Goal: Check status: Check status

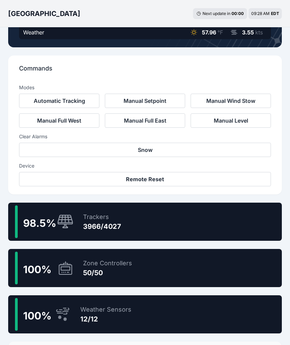
scroll to position [187, 0]
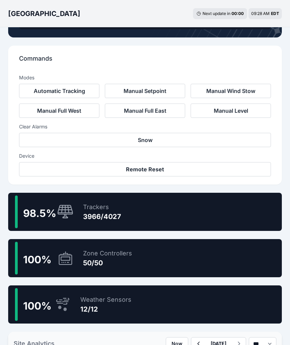
click at [87, 211] on div "Trackers" at bounding box center [102, 208] width 38 height 10
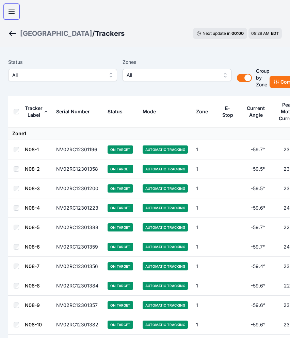
click at [12, 9] on icon "button" at bounding box center [12, 12] width 8 height 8
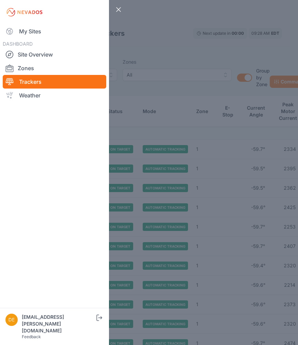
click at [150, 44] on div "Close sidebar My Sites DASHBOARD Site Overview Zones Trackers Weather devin.mar…" at bounding box center [149, 172] width 298 height 345
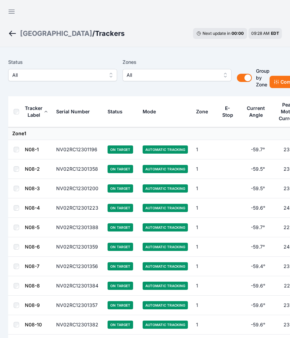
click at [95, 74] on span "All" at bounding box center [57, 75] width 91 height 8
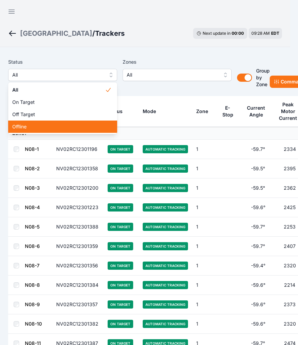
click at [38, 128] on span "Offline" at bounding box center [58, 126] width 93 height 7
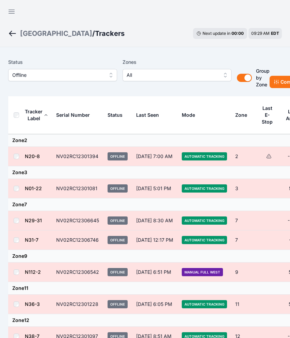
click at [155, 16] on div "Open sidebar" at bounding box center [145, 10] width 290 height 20
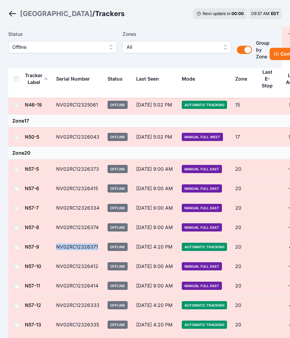
drag, startPoint x: 99, startPoint y: 245, endPoint x: 56, endPoint y: 246, distance: 43.0
click at [56, 246] on td "NV02RC12326371" at bounding box center [77, 246] width 51 height 19
copy td "NV02RC12326371"
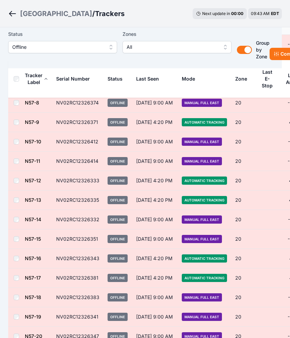
scroll to position [1731, 0]
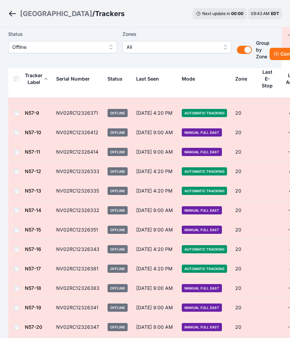
click at [10, 203] on td at bounding box center [16, 209] width 16 height 19
drag, startPoint x: 96, startPoint y: 248, endPoint x: 58, endPoint y: 250, distance: 38.6
click at [58, 250] on td "NV02RC12326343" at bounding box center [77, 248] width 51 height 19
drag, startPoint x: 58, startPoint y: 250, endPoint x: 100, endPoint y: 248, distance: 41.7
click at [100, 248] on td "NV02RC12326343" at bounding box center [77, 248] width 51 height 19
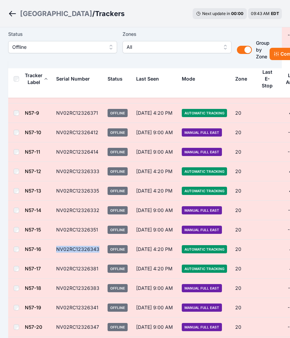
drag, startPoint x: 100, startPoint y: 248, endPoint x: 55, endPoint y: 249, distance: 45.0
click at [55, 249] on td "NV02RC12326343" at bounding box center [77, 248] width 51 height 19
copy td "NV02RC12326343"
drag, startPoint x: 99, startPoint y: 268, endPoint x: 57, endPoint y: 268, distance: 42.3
click at [57, 268] on td "NV02RC12326381" at bounding box center [77, 268] width 51 height 19
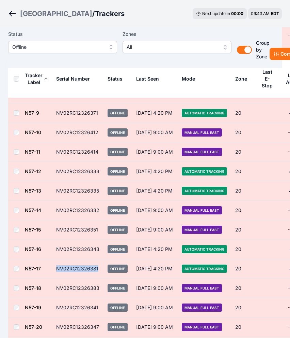
copy td "NV02RC12326381"
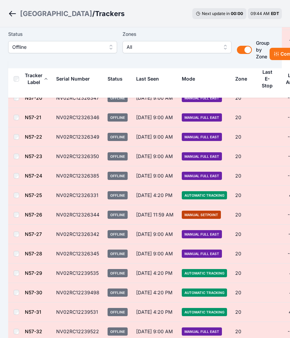
scroll to position [1964, 0]
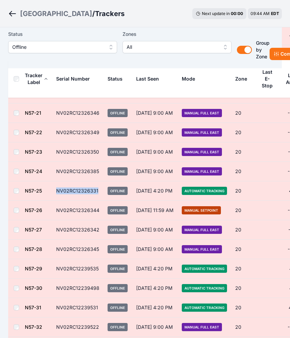
drag, startPoint x: 98, startPoint y: 192, endPoint x: 54, endPoint y: 191, distance: 44.0
click at [54, 191] on td "NV02RC12326331" at bounding box center [77, 190] width 51 height 19
copy td "NV02RC12326331"
drag, startPoint x: 98, startPoint y: 208, endPoint x: 57, endPoint y: 209, distance: 41.3
click at [57, 209] on td "NV02RC12326344" at bounding box center [77, 209] width 51 height 19
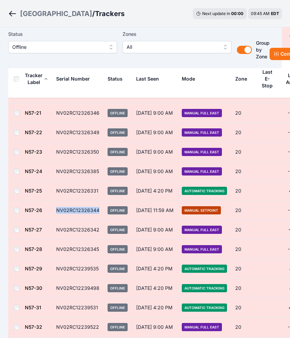
copy td "NV02RC12326344"
drag, startPoint x: 98, startPoint y: 266, endPoint x: 53, endPoint y: 264, distance: 44.7
click at [53, 264] on td "NV02RC12239535" at bounding box center [77, 268] width 51 height 19
copy td "NV02RC12239535"
drag, startPoint x: 99, startPoint y: 286, endPoint x: 57, endPoint y: 289, distance: 41.7
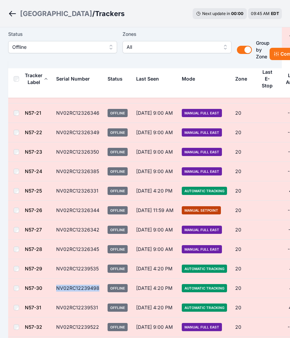
click at [57, 289] on td "NV02RC12239498" at bounding box center [77, 287] width 51 height 19
copy td "NV02RC12239498"
drag, startPoint x: 99, startPoint y: 308, endPoint x: 54, endPoint y: 304, distance: 45.2
click at [54, 304] on td "NV02RC12239531" at bounding box center [77, 307] width 51 height 19
copy td "NV02RC12239531"
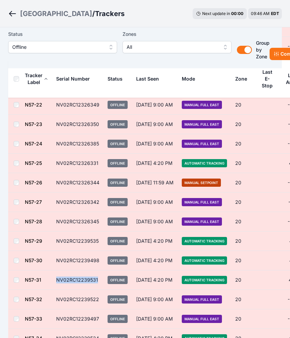
scroll to position [2005, 0]
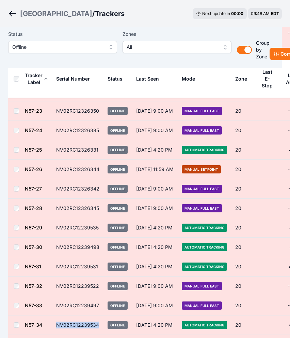
drag, startPoint x: 98, startPoint y: 323, endPoint x: 56, endPoint y: 324, distance: 42.3
click at [56, 324] on td "NV02RC12239534" at bounding box center [77, 324] width 51 height 19
copy td "NV02RC12239534"
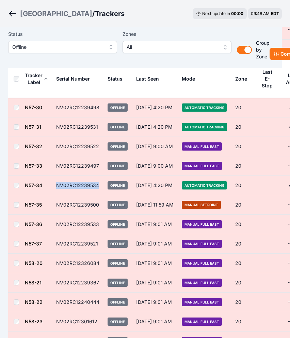
scroll to position [2148, 0]
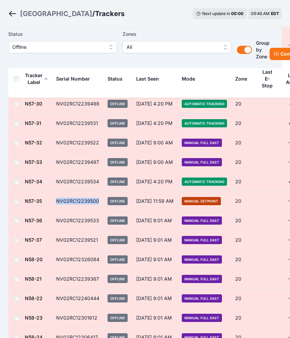
drag, startPoint x: 99, startPoint y: 200, endPoint x: 55, endPoint y: 199, distance: 43.3
click at [55, 199] on td "NV02RC12239500" at bounding box center [77, 200] width 51 height 19
copy td "NV02RC12239500"
drag, startPoint x: 97, startPoint y: 238, endPoint x: 43, endPoint y: 240, distance: 54.2
click at [43, 240] on tr "N57-37 NV02RC12239521 Offline Aug 27, 9:01 AM Manual Full East 20 -59.9° 3325.7…" at bounding box center [190, 239] width 365 height 19
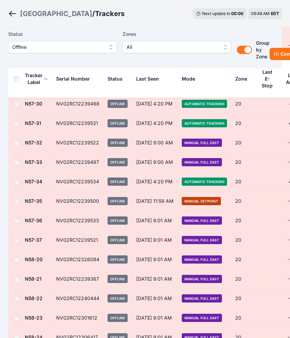
click at [102, 15] on div "Bartonsville / Trackers Next update in 00 : 00 09:48 AM EDT" at bounding box center [145, 13] width 290 height 27
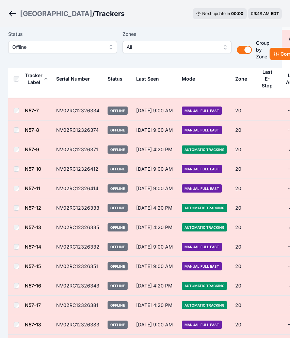
scroll to position [3534, 0]
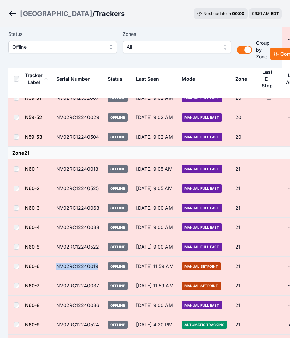
drag, startPoint x: 97, startPoint y: 265, endPoint x: 58, endPoint y: 268, distance: 39.7
click at [58, 268] on td "NV02RC12240019" at bounding box center [77, 265] width 51 height 19
drag, startPoint x: 98, startPoint y: 284, endPoint x: 57, endPoint y: 286, distance: 41.7
click at [57, 286] on td "NV02RC12240037" at bounding box center [77, 285] width 51 height 19
drag, startPoint x: 98, startPoint y: 323, endPoint x: 50, endPoint y: 326, distance: 48.1
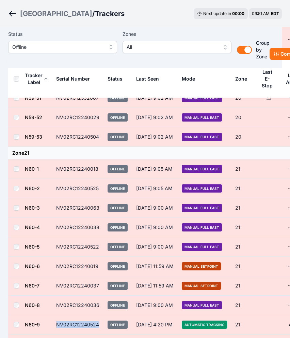
click at [50, 326] on tr "N60-9 NV02RC12240524 Offline Jul 31, 4:20 PM Automatic Tracking 21 42.0° 3330.7…" at bounding box center [190, 324] width 365 height 19
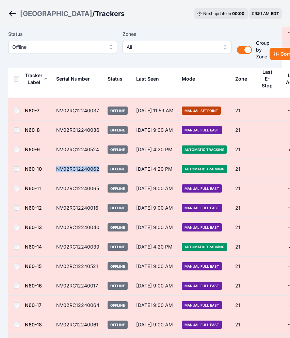
drag, startPoint x: 98, startPoint y: 169, endPoint x: 50, endPoint y: 168, distance: 47.1
click at [50, 168] on tr "N60-10 NV02RC12240062 Offline Jul 31, 4:20 PM Automatic Tracking 21 41.1° 3343.…" at bounding box center [190, 168] width 365 height 19
drag, startPoint x: 100, startPoint y: 246, endPoint x: 55, endPoint y: 244, distance: 44.4
click at [55, 244] on td "NV02RC12240039" at bounding box center [77, 246] width 51 height 19
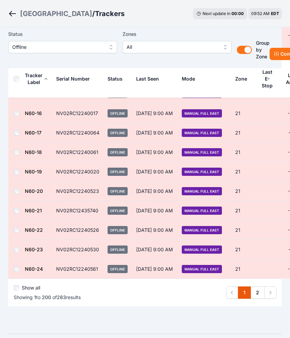
scroll to position [3900, 0]
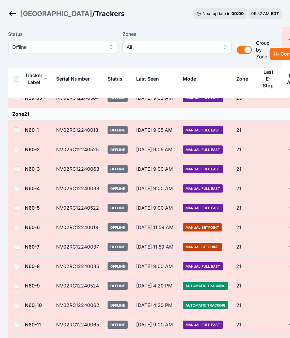
scroll to position [3100, 0]
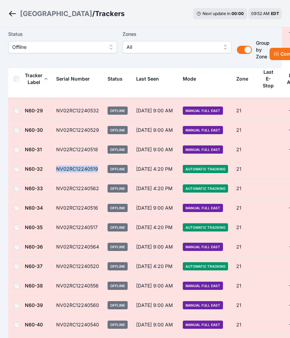
drag, startPoint x: 97, startPoint y: 167, endPoint x: 57, endPoint y: 174, distance: 40.4
click at [57, 174] on td "NV02RC12240519" at bounding box center [77, 168] width 51 height 19
drag, startPoint x: 99, startPoint y: 186, endPoint x: 55, endPoint y: 188, distance: 43.7
click at [55, 188] on td "NV02RC12240562" at bounding box center [77, 188] width 51 height 19
drag, startPoint x: 99, startPoint y: 226, endPoint x: 57, endPoint y: 227, distance: 42.0
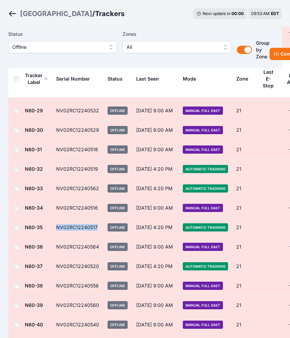
click at [57, 227] on td "NV02RC12240517" at bounding box center [77, 227] width 51 height 19
drag, startPoint x: 98, startPoint y: 265, endPoint x: 57, endPoint y: 265, distance: 41.3
click at [57, 265] on td "NV02RC12240520" at bounding box center [77, 265] width 51 height 19
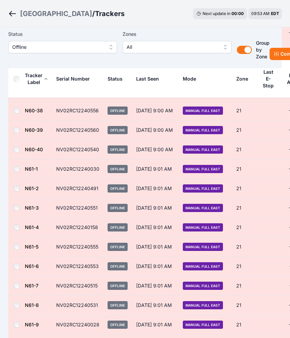
scroll to position [3741, 0]
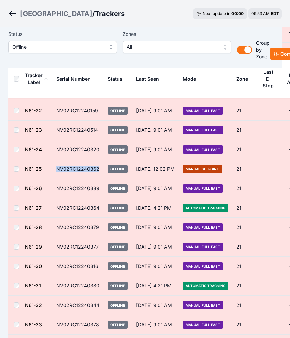
drag, startPoint x: 100, startPoint y: 167, endPoint x: 56, endPoint y: 167, distance: 44.3
click at [56, 167] on td "NV02RC12240362" at bounding box center [77, 168] width 51 height 19
drag, startPoint x: 101, startPoint y: 207, endPoint x: 56, endPoint y: 209, distance: 45.0
click at [56, 209] on td "NV02RC12240364" at bounding box center [77, 207] width 51 height 19
drag, startPoint x: 99, startPoint y: 284, endPoint x: 52, endPoint y: 284, distance: 46.7
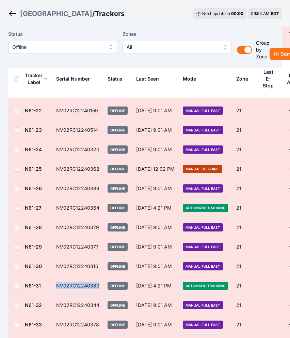
click at [52, 284] on td "NV02RC12240380" at bounding box center [77, 285] width 51 height 19
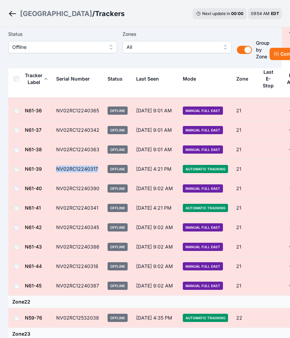
drag, startPoint x: 97, startPoint y: 167, endPoint x: 46, endPoint y: 169, distance: 51.2
click at [46, 169] on tr "N61-39 NV02RC12240317 Offline Jul 31, 4:21 PM Automatic Tracking 21 41.6° 3339.…" at bounding box center [191, 168] width 366 height 19
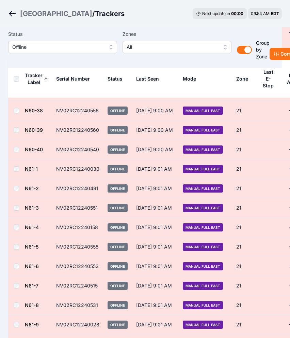
scroll to position [4052, 0]
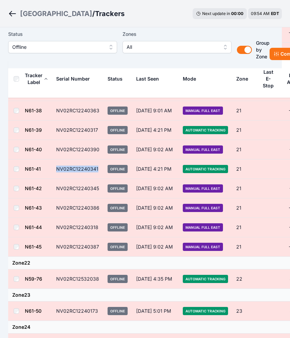
drag, startPoint x: 98, startPoint y: 168, endPoint x: 52, endPoint y: 169, distance: 46.0
click at [52, 169] on td "NV02RC12240341" at bounding box center [77, 168] width 51 height 19
click at [13, 12] on icon "Breadcrumb" at bounding box center [12, 14] width 9 height 8
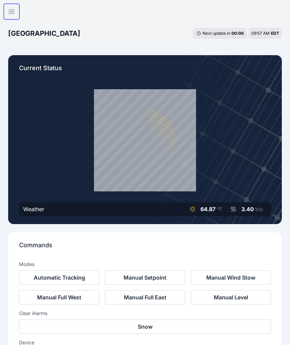
click at [13, 12] on icon "button" at bounding box center [12, 12] width 8 height 8
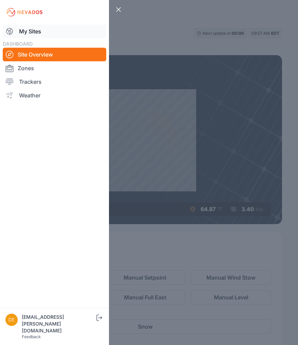
click at [29, 34] on link "My Sites" at bounding box center [55, 32] width 104 height 14
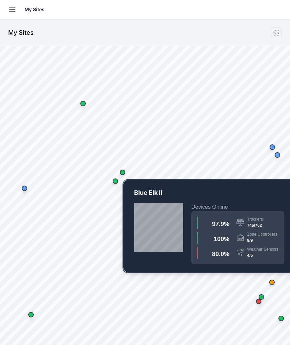
click at [125, 173] on div "Map marker" at bounding box center [122, 172] width 5 height 5
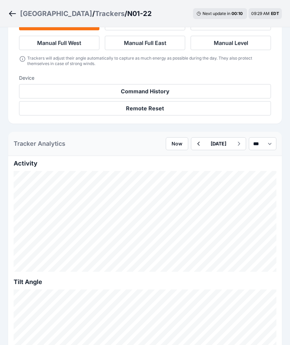
scroll to position [240, 0]
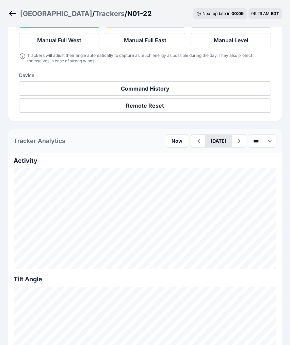
click at [209, 142] on button "[DATE]" at bounding box center [219, 141] width 27 height 12
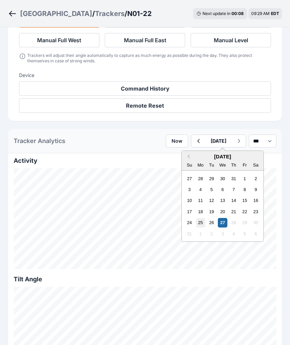
click at [196, 222] on div "25" at bounding box center [200, 222] width 9 height 9
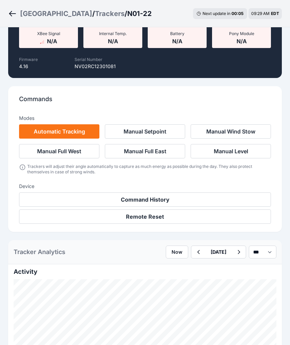
scroll to position [124, 0]
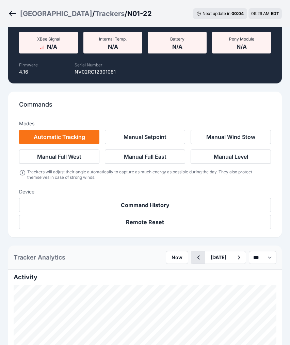
click at [194, 260] on icon "button" at bounding box center [198, 258] width 9 height 8
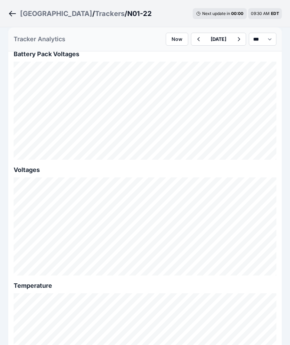
scroll to position [815, 0]
click at [194, 37] on icon "button" at bounding box center [198, 39] width 9 height 8
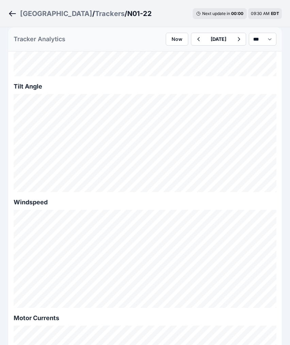
scroll to position [432, 0]
click at [194, 35] on icon "button" at bounding box center [198, 39] width 9 height 8
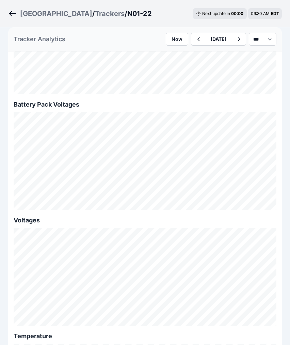
scroll to position [766, 0]
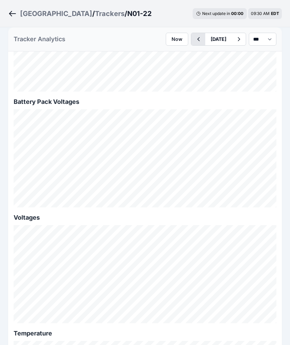
click at [194, 40] on icon "button" at bounding box center [198, 39] width 9 height 8
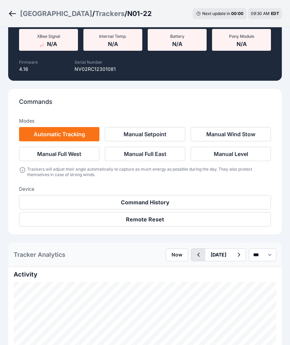
scroll to position [766, 0]
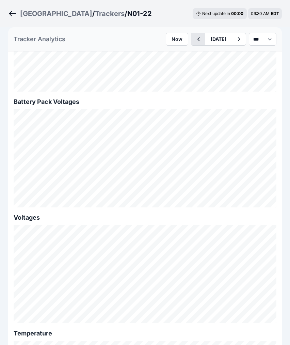
click at [194, 39] on icon "button" at bounding box center [198, 39] width 9 height 8
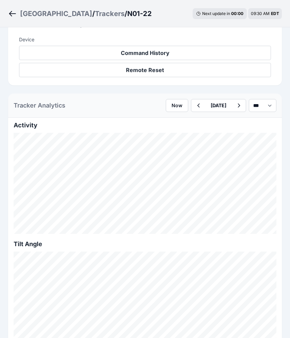
scroll to position [271, 0]
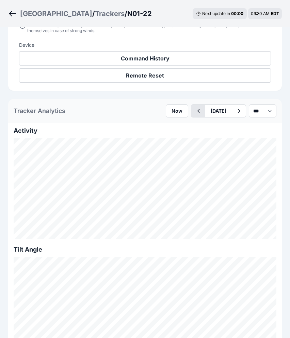
click at [192, 113] on button "button" at bounding box center [199, 111] width 14 height 12
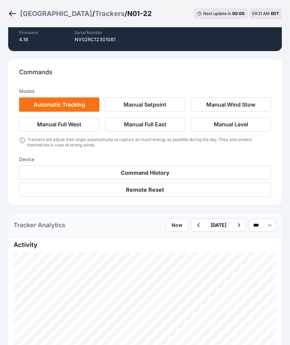
scroll to position [121, 0]
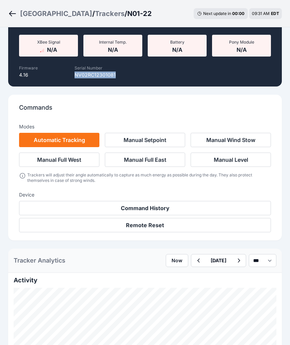
drag, startPoint x: 114, startPoint y: 74, endPoint x: 75, endPoint y: 79, distance: 38.5
click at [75, 79] on div "Current Status Status Offline Mode Offline Commanded Angle N/A W E N/A Actual: …" at bounding box center [145, 11] width 274 height 152
copy p "NV02RC12301081"
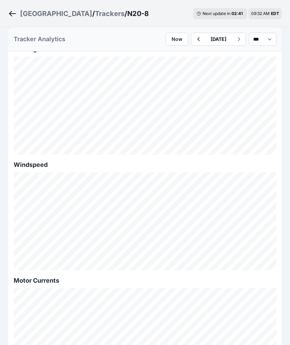
scroll to position [474, 0]
click at [215, 41] on button "[DATE]" at bounding box center [219, 39] width 27 height 12
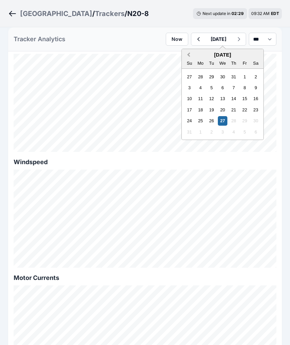
click at [189, 53] on span "Previous Month" at bounding box center [189, 55] width 0 height 8
click at [218, 121] on div "30" at bounding box center [222, 120] width 9 height 9
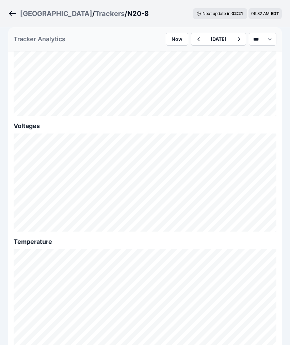
scroll to position [856, 0]
click at [194, 41] on icon "button" at bounding box center [198, 39] width 9 height 8
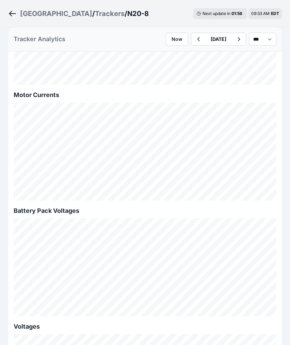
scroll to position [654, 0]
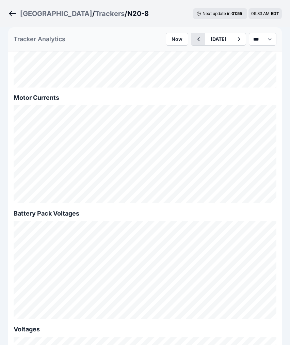
click at [194, 36] on icon "button" at bounding box center [198, 39] width 9 height 8
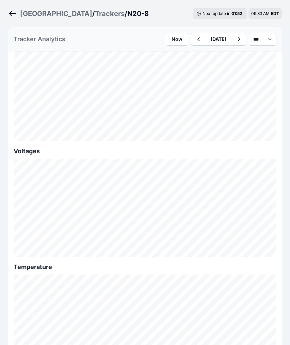
scroll to position [836, 0]
click at [196, 44] on button "button" at bounding box center [199, 39] width 14 height 12
click at [198, 37] on icon "button" at bounding box center [199, 39] width 2 height 4
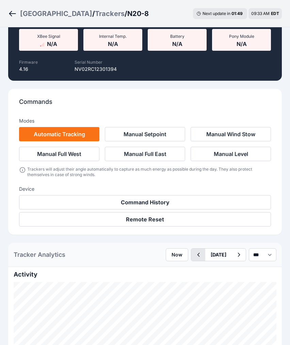
scroll to position [836, 0]
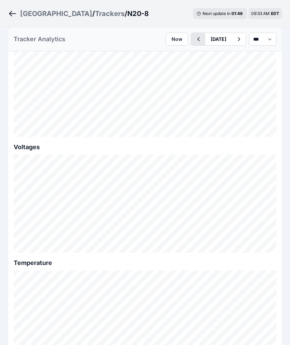
click at [194, 37] on icon "button" at bounding box center [198, 39] width 9 height 8
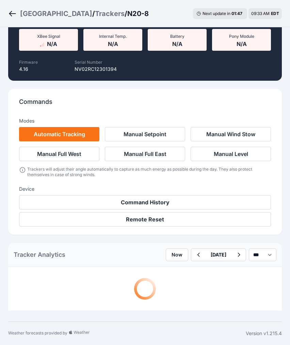
scroll to position [836, 0]
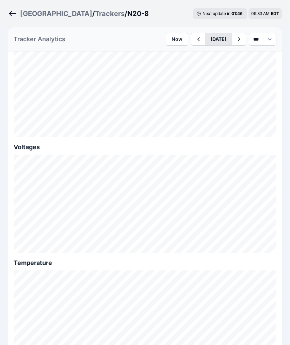
click at [214, 36] on button "July 25" at bounding box center [219, 39] width 27 height 12
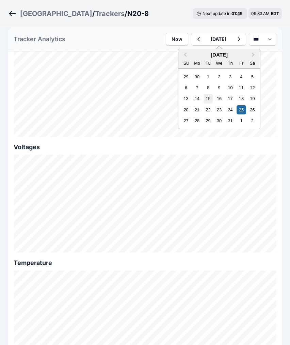
click at [205, 100] on div "15" at bounding box center [208, 98] width 9 height 9
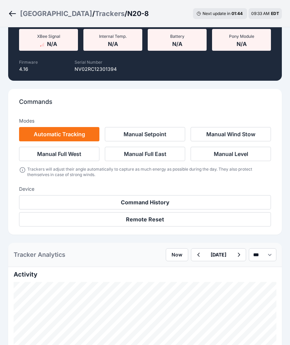
scroll to position [836, 0]
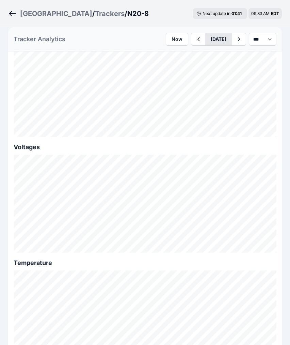
click at [210, 42] on button "July 15" at bounding box center [219, 39] width 27 height 12
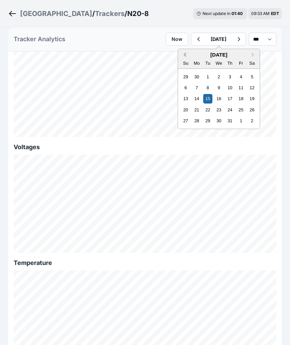
click at [185, 54] on span "Previous Month" at bounding box center [185, 55] width 0 height 8
click at [214, 96] on div "18" at bounding box center [218, 98] width 9 height 9
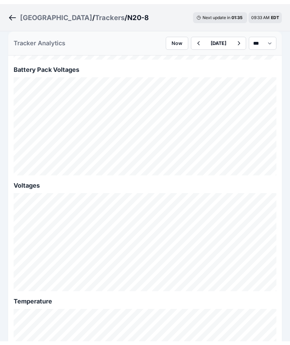
scroll to position [795, 0]
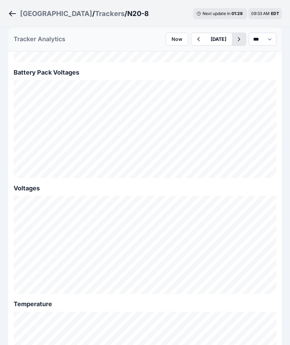
click at [235, 39] on icon "button" at bounding box center [239, 39] width 9 height 8
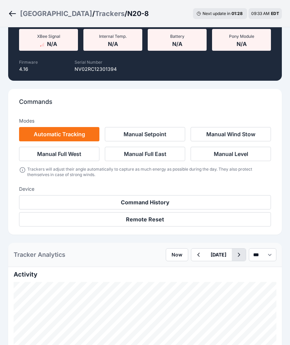
scroll to position [795, 0]
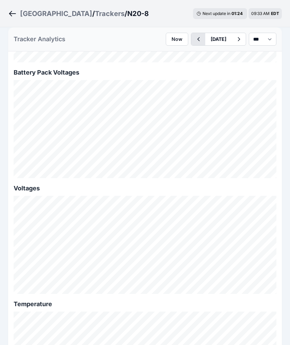
click at [194, 38] on icon "button" at bounding box center [198, 39] width 9 height 8
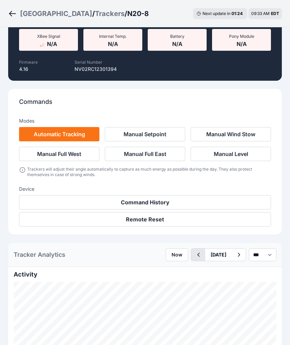
click at [194, 251] on icon "button" at bounding box center [198, 255] width 9 height 8
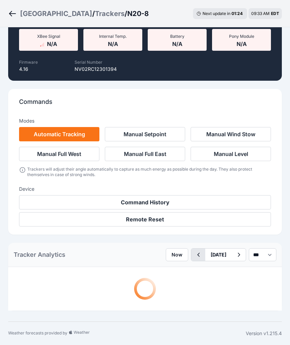
scroll to position [795, 0]
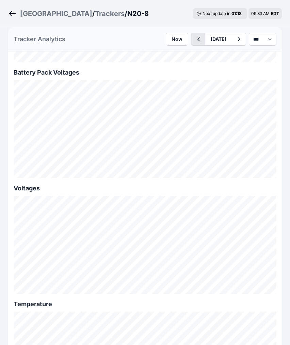
click at [195, 44] on button "button" at bounding box center [199, 39] width 14 height 12
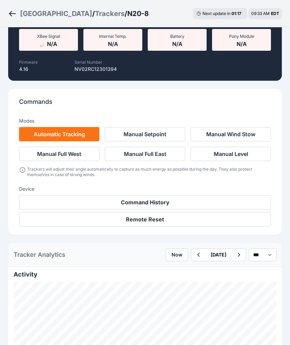
scroll to position [795, 0]
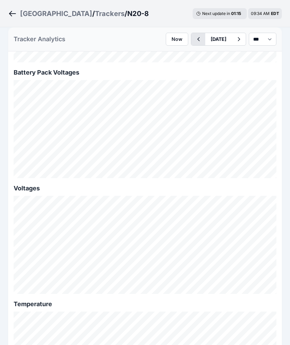
click at [192, 44] on button "button" at bounding box center [199, 39] width 14 height 12
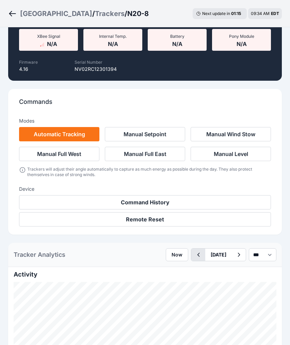
scroll to position [795, 0]
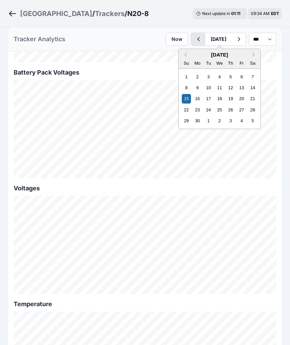
click at [194, 38] on div "June 15 Previous Month Next Month June 2025 Su Mo Tu We Th Fr Sa 1 2 3 4 5 6 7 …" at bounding box center [218, 39] width 55 height 13
click at [204, 85] on div "10" at bounding box center [208, 87] width 9 height 9
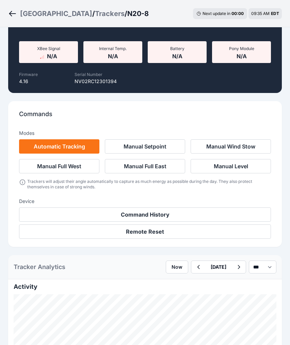
scroll to position [111, 0]
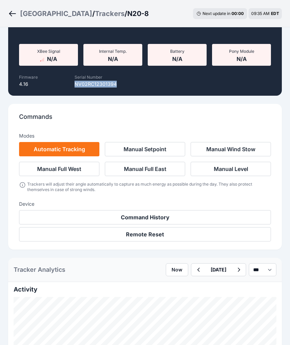
drag, startPoint x: 115, startPoint y: 81, endPoint x: 75, endPoint y: 82, distance: 40.6
click at [75, 82] on div "Serial Number NV02RC12301394" at bounding box center [95, 80] width 105 height 15
copy p "NV02RC12301394"
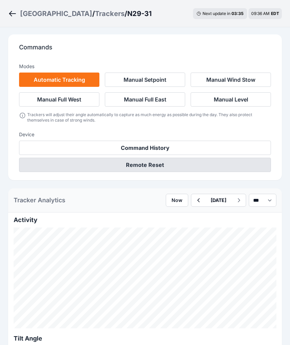
scroll to position [180, 0]
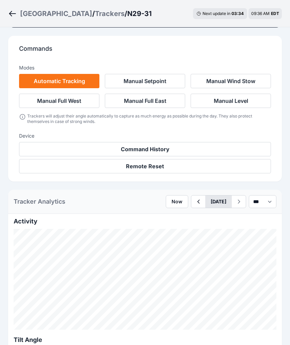
click at [219, 202] on button "[DATE]" at bounding box center [219, 202] width 27 height 12
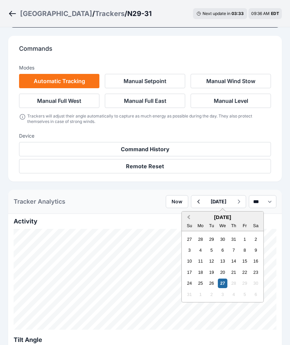
click at [183, 215] on button "Previous Month" at bounding box center [188, 217] width 11 height 11
click at [196, 284] on div "28" at bounding box center [200, 283] width 9 height 9
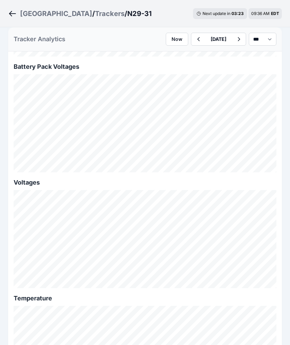
scroll to position [802, 0]
click at [194, 39] on icon "button" at bounding box center [198, 39] width 9 height 8
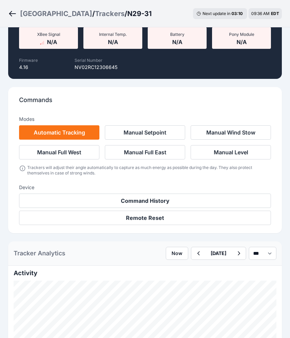
scroll to position [124, 0]
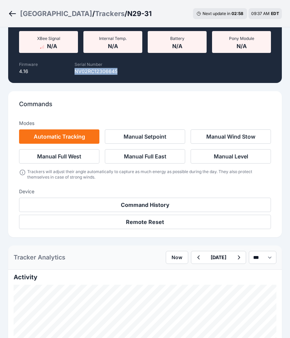
drag, startPoint x: 117, startPoint y: 72, endPoint x: 74, endPoint y: 72, distance: 43.0
click at [74, 72] on div "Serial Number NV02RC12306645" at bounding box center [96, 67] width 106 height 15
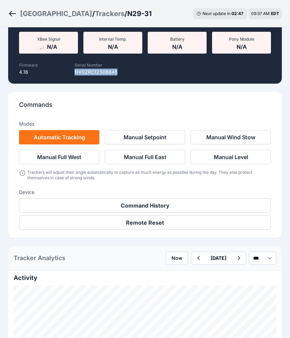
scroll to position [0, 0]
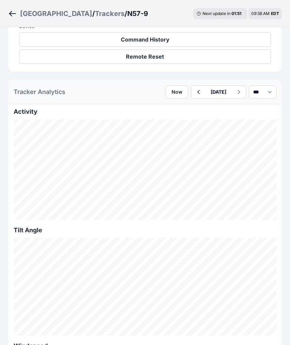
scroll to position [273, 0]
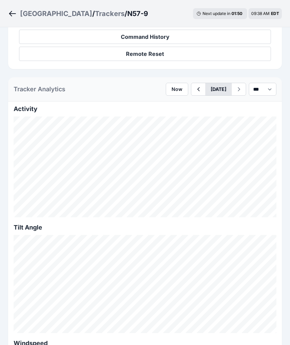
click at [216, 92] on button "[DATE]" at bounding box center [219, 89] width 27 height 12
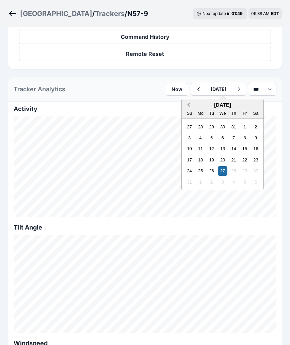
click at [183, 106] on button "Previous Month" at bounding box center [188, 105] width 11 height 11
click at [229, 171] on div "31" at bounding box center [233, 170] width 9 height 9
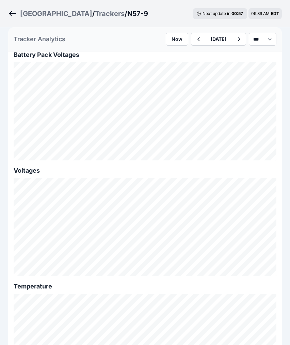
scroll to position [796, 0]
click at [235, 37] on icon "button" at bounding box center [239, 39] width 9 height 8
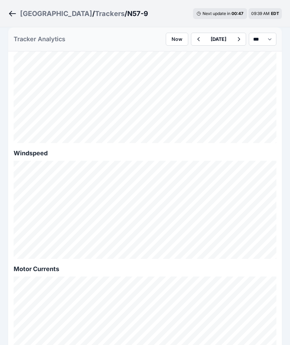
scroll to position [361, 0]
click at [191, 33] on div "[DATE]" at bounding box center [218, 39] width 55 height 13
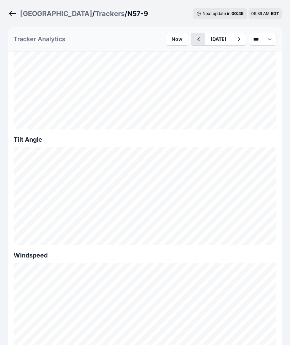
click at [194, 35] on icon "button" at bounding box center [198, 39] width 9 height 8
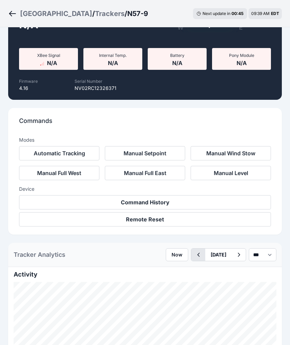
click at [183, 249] on div "Now July 31 *** **** *****" at bounding box center [221, 255] width 111 height 13
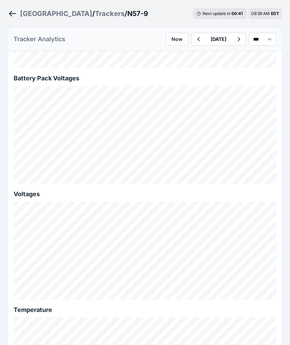
scroll to position [774, 0]
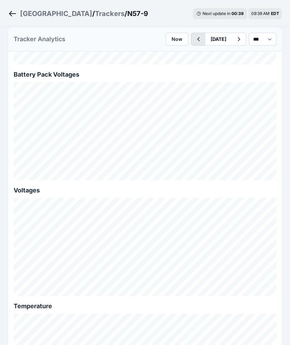
click at [194, 40] on icon "button" at bounding box center [198, 39] width 9 height 8
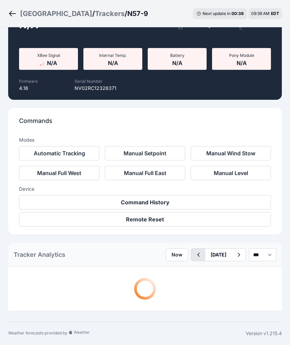
scroll to position [774, 0]
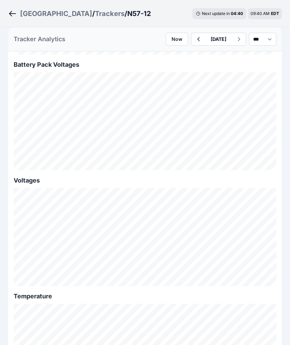
scroll to position [614, 0]
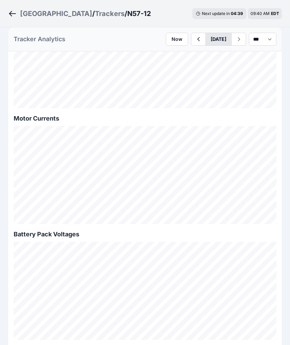
click at [215, 35] on button "[DATE]" at bounding box center [219, 39] width 27 height 12
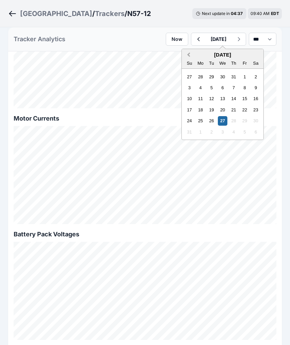
click at [189, 55] on span "Previous Month" at bounding box center [189, 55] width 0 height 8
click at [229, 120] on div "31" at bounding box center [233, 120] width 9 height 9
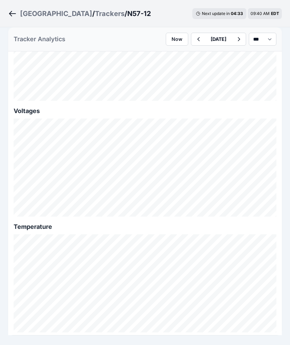
scroll to position [878, 0]
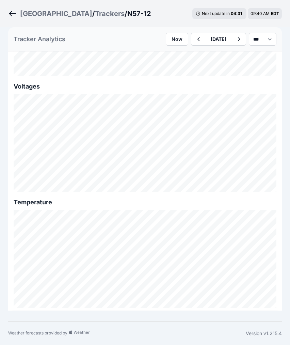
click at [235, 33] on div "[DATE]" at bounding box center [218, 39] width 55 height 13
click at [238, 39] on icon "button" at bounding box center [239, 39] width 2 height 4
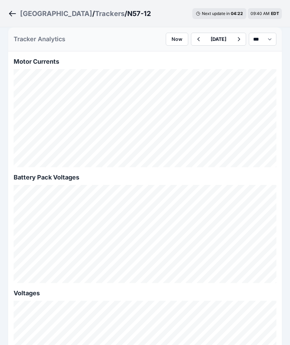
scroll to position [670, 0]
click at [235, 37] on icon "button" at bounding box center [239, 39] width 9 height 8
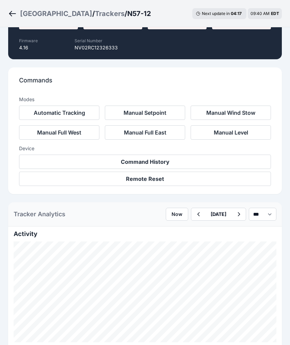
scroll to position [129, 0]
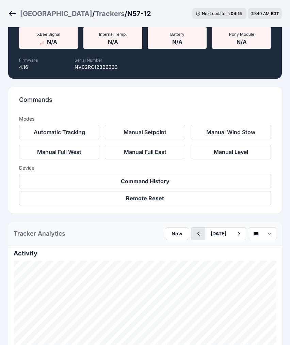
click at [198, 234] on icon "button" at bounding box center [199, 234] width 2 height 4
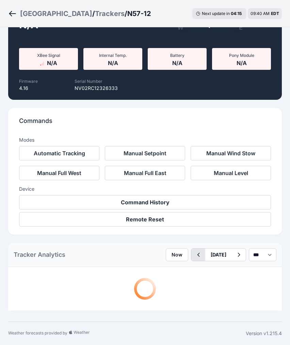
scroll to position [129, 0]
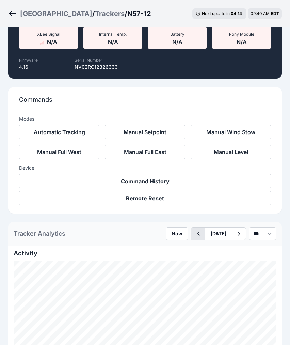
click at [194, 232] on icon "button" at bounding box center [198, 234] width 9 height 8
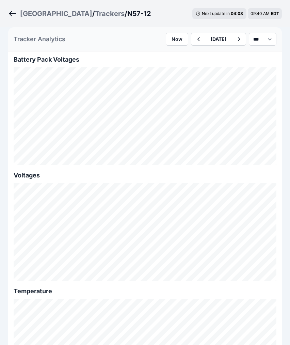
scroll to position [788, 0]
click at [195, 39] on icon "button" at bounding box center [198, 39] width 9 height 8
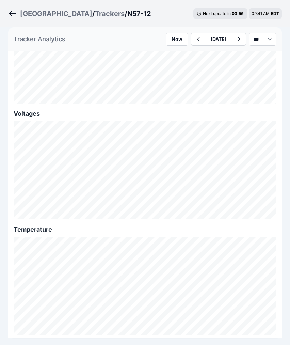
scroll to position [878, 0]
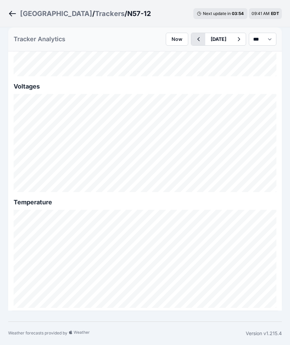
click at [192, 40] on button "button" at bounding box center [199, 39] width 14 height 12
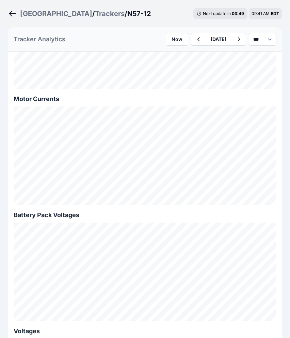
scroll to position [638, 0]
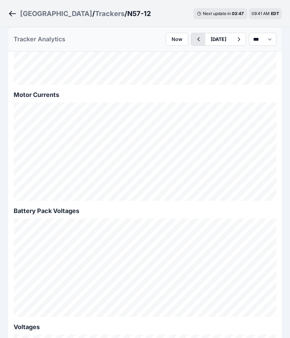
click at [194, 38] on icon "button" at bounding box center [198, 39] width 9 height 8
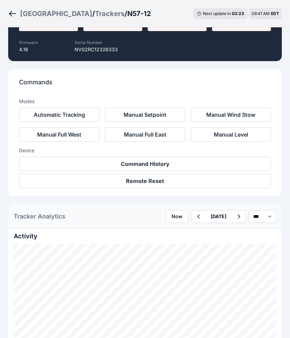
scroll to position [39, 0]
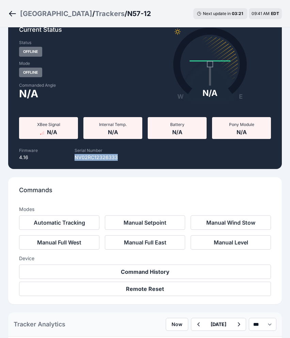
drag, startPoint x: 116, startPoint y: 156, endPoint x: 74, endPoint y: 158, distance: 42.0
click at [74, 158] on div "Serial Number NV02RC12326333" at bounding box center [96, 153] width 106 height 15
copy p "NV02RC12326333"
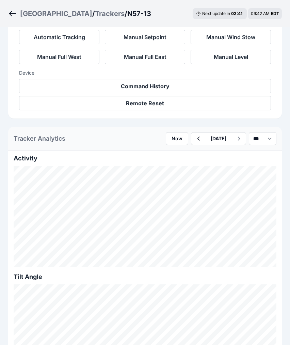
scroll to position [222, 0]
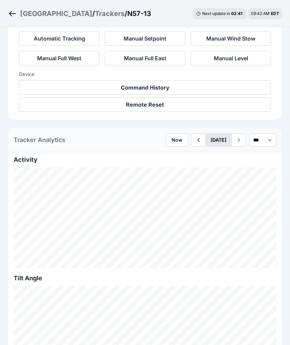
click at [214, 141] on button "[DATE]" at bounding box center [219, 140] width 27 height 12
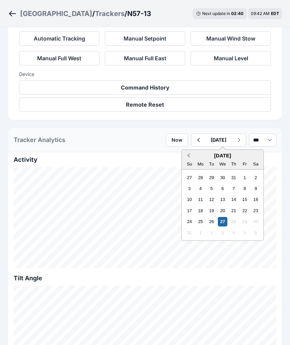
click at [189, 155] on span "Previous Month" at bounding box center [189, 156] width 0 height 8
click at [229, 221] on div "31" at bounding box center [233, 221] width 9 height 9
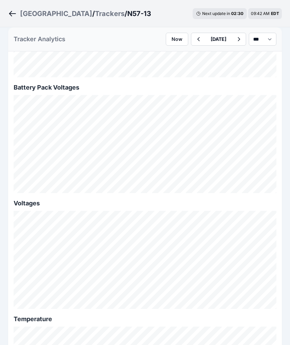
scroll to position [769, 0]
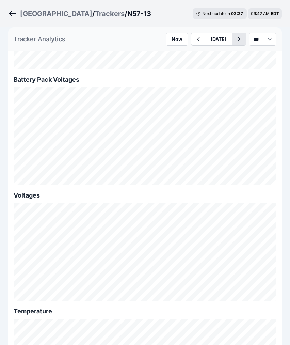
click at [236, 39] on icon "button" at bounding box center [239, 39] width 9 height 8
click at [206, 39] on button "August 01" at bounding box center [219, 39] width 27 height 12
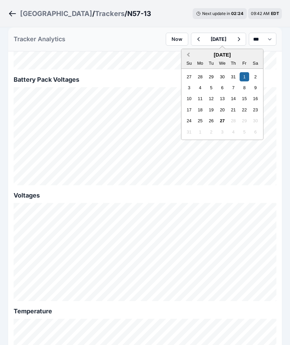
click at [189, 55] on span "Previous Month" at bounding box center [189, 55] width 0 height 8
click at [229, 121] on div "31" at bounding box center [233, 120] width 9 height 9
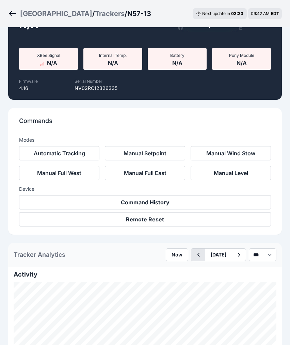
scroll to position [769, 0]
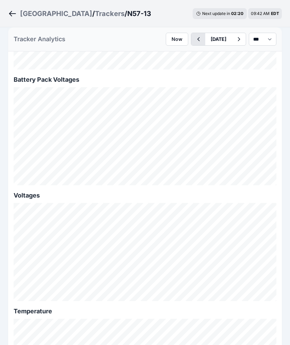
click at [194, 38] on icon "button" at bounding box center [198, 39] width 9 height 8
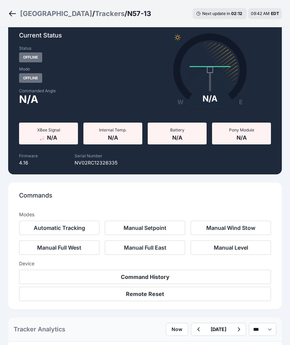
scroll to position [32, 0]
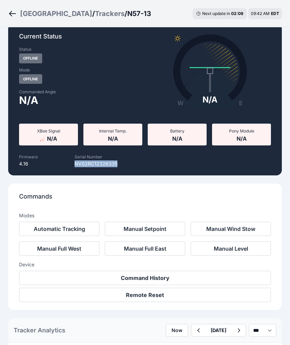
drag, startPoint x: 117, startPoint y: 164, endPoint x: 75, endPoint y: 162, distance: 42.0
click at [75, 162] on div "Serial Number NV02RC12326335" at bounding box center [96, 159] width 106 height 15
copy p "NV02RC12326335"
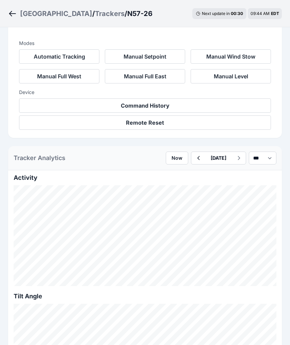
scroll to position [213, 0]
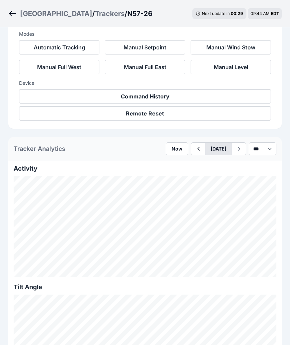
click at [208, 145] on button "[DATE]" at bounding box center [219, 149] width 27 height 12
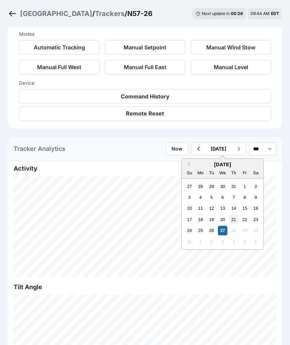
click at [229, 220] on div "21" at bounding box center [233, 219] width 9 height 9
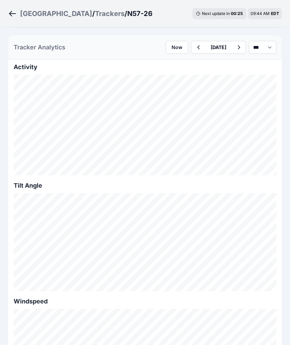
scroll to position [298, 0]
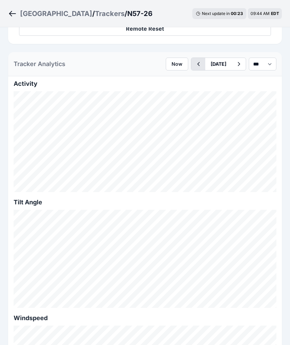
click at [198, 64] on icon "button" at bounding box center [199, 64] width 2 height 4
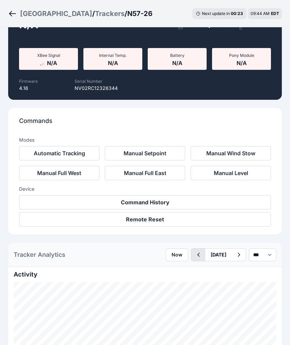
scroll to position [298, 0]
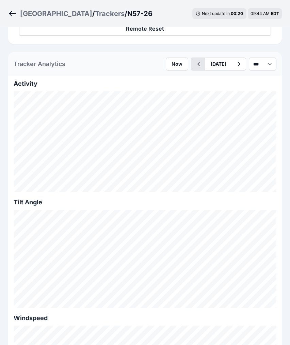
click at [194, 64] on icon "button" at bounding box center [198, 64] width 9 height 8
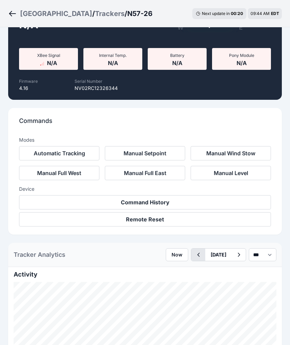
scroll to position [298, 0]
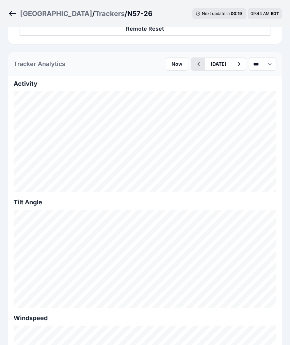
click at [198, 64] on icon "button" at bounding box center [199, 64] width 2 height 4
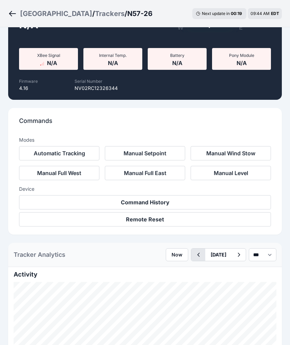
scroll to position [298, 0]
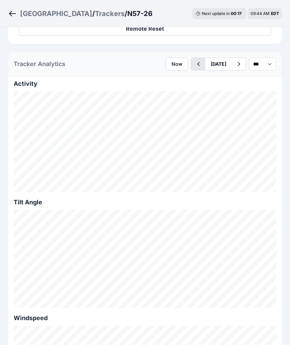
click at [194, 62] on icon "button" at bounding box center [198, 64] width 9 height 8
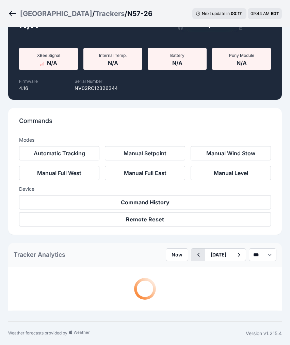
scroll to position [298, 0]
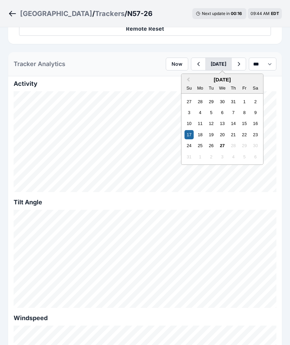
click at [208, 65] on button "[DATE]" at bounding box center [219, 64] width 27 height 12
click at [182, 79] on button "Previous Month" at bounding box center [187, 80] width 11 height 11
click at [229, 145] on div "31" at bounding box center [233, 145] width 9 height 9
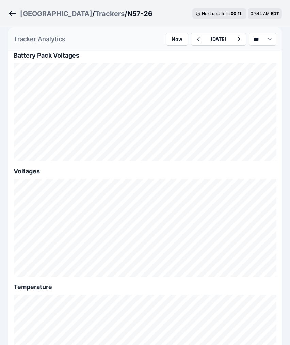
scroll to position [797, 0]
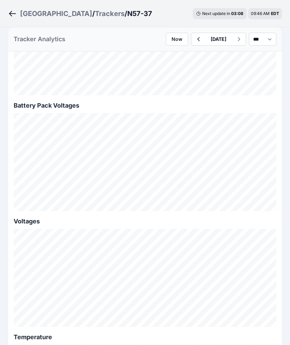
scroll to position [744, 0]
click at [192, 43] on button "button" at bounding box center [199, 39] width 14 height 12
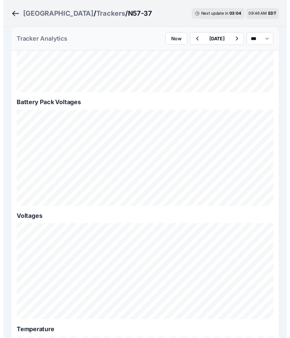
scroll to position [878, 0]
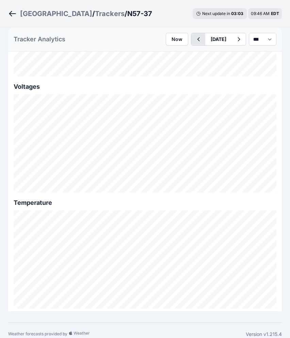
click at [194, 40] on icon "button" at bounding box center [198, 39] width 9 height 8
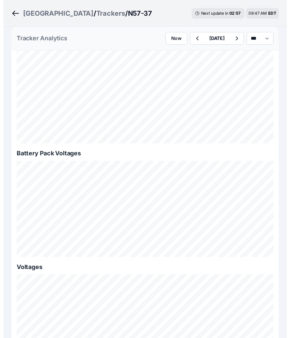
scroll to position [701, 0]
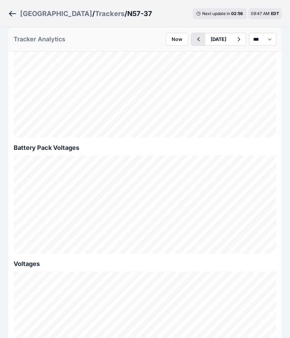
click at [194, 37] on icon "button" at bounding box center [198, 39] width 9 height 8
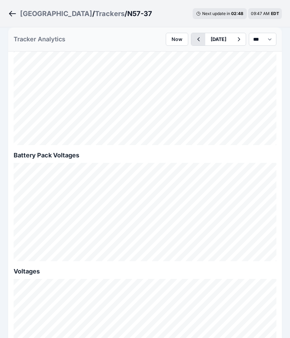
click at [194, 39] on icon "button" at bounding box center [198, 39] width 9 height 8
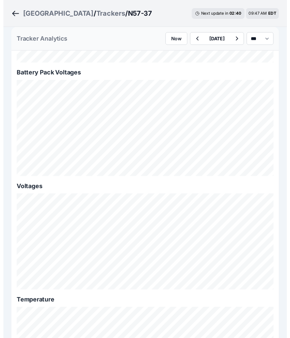
scroll to position [776, 0]
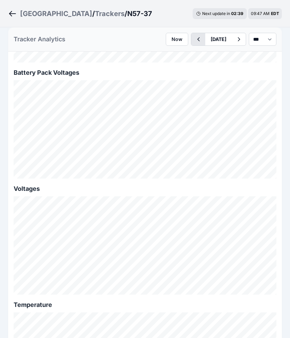
click at [198, 40] on icon "button" at bounding box center [199, 39] width 2 height 4
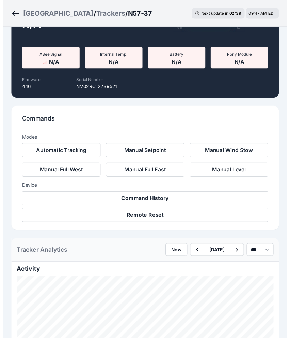
scroll to position [776, 0]
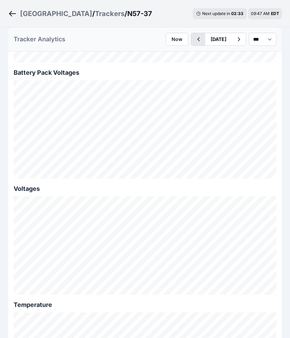
click at [194, 40] on icon "button" at bounding box center [198, 39] width 9 height 8
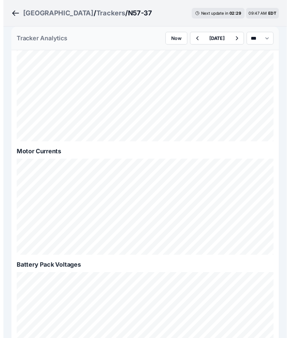
scroll to position [577, 0]
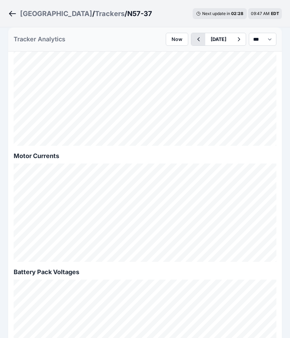
click at [192, 39] on button "button" at bounding box center [199, 39] width 14 height 12
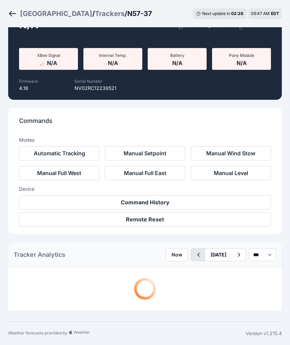
scroll to position [577, 0]
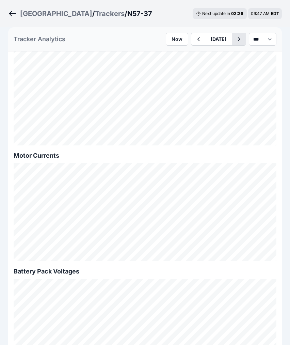
click at [235, 42] on icon "button" at bounding box center [239, 39] width 9 height 8
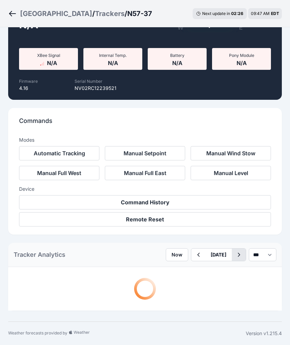
click at [232, 42] on div "W E N/A Actual: undefined° Commanded: undefined°" at bounding box center [210, 3] width 122 height 89
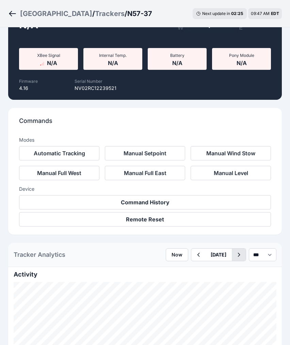
click at [232, 251] on button "button" at bounding box center [239, 255] width 14 height 12
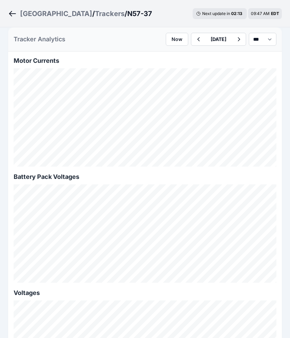
scroll to position [753, 0]
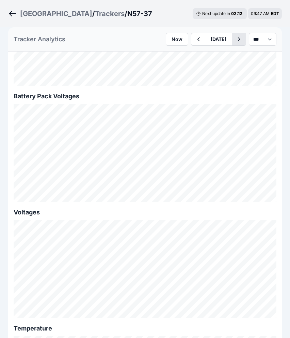
click at [237, 42] on icon "button" at bounding box center [239, 39] width 9 height 8
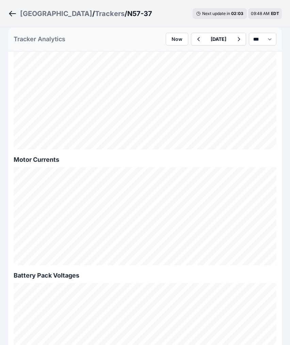
scroll to position [878, 0]
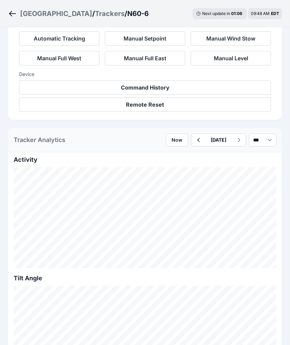
scroll to position [238, 0]
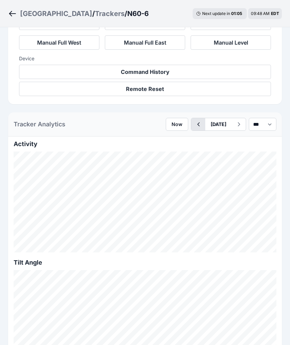
click at [194, 121] on icon "button" at bounding box center [198, 124] width 9 height 8
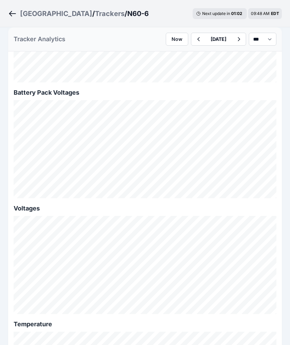
scroll to position [599, 0]
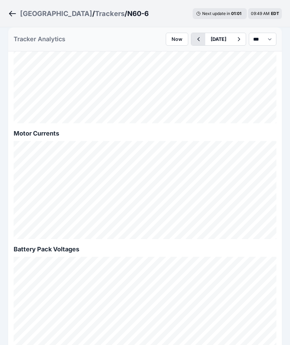
click at [194, 41] on icon "button" at bounding box center [198, 39] width 9 height 8
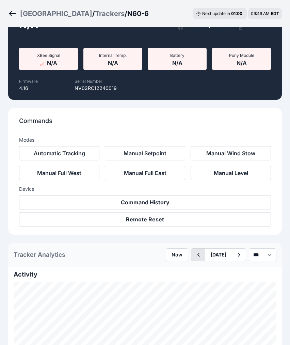
scroll to position [599, 0]
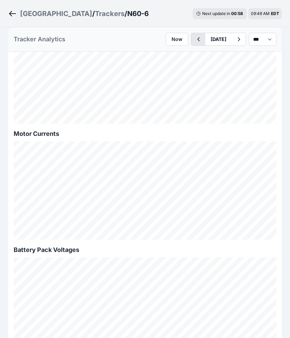
click at [192, 34] on button "button" at bounding box center [199, 39] width 14 height 12
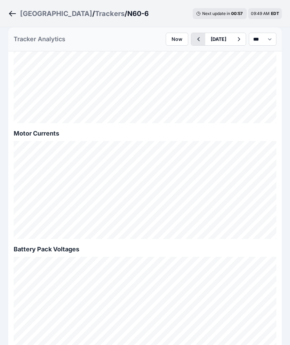
click at [192, 34] on button "button" at bounding box center [199, 39] width 14 height 12
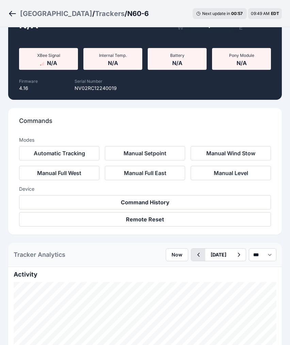
scroll to position [599, 0]
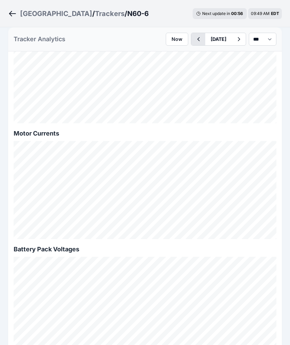
click at [192, 34] on button "button" at bounding box center [199, 39] width 14 height 12
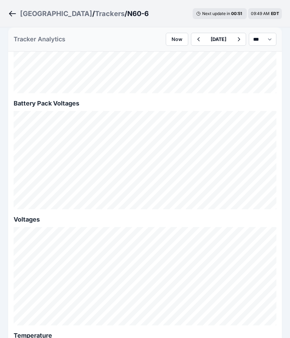
scroll to position [759, 0]
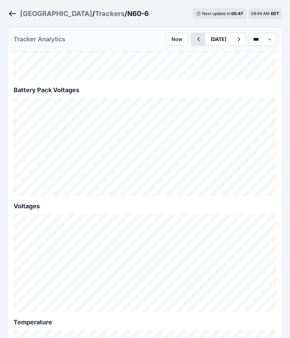
click at [198, 39] on icon "button" at bounding box center [199, 39] width 2 height 4
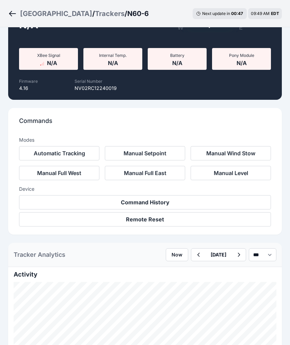
scroll to position [759, 0]
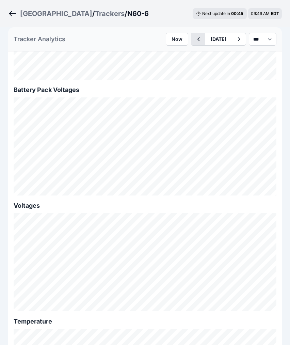
click at [194, 40] on icon "button" at bounding box center [198, 39] width 9 height 8
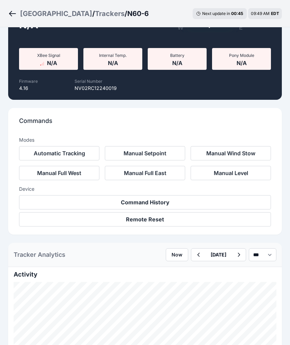
scroll to position [759, 0]
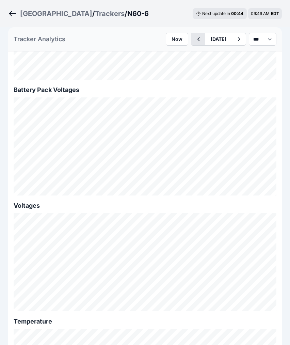
click at [192, 43] on button "button" at bounding box center [199, 39] width 14 height 12
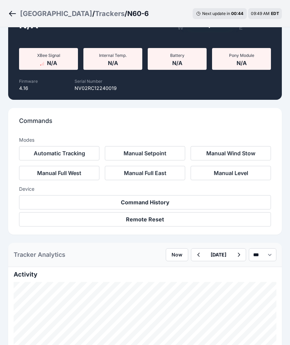
scroll to position [759, 0]
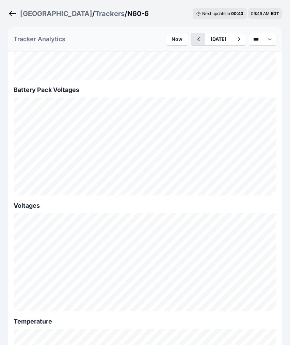
click at [194, 38] on icon "button" at bounding box center [198, 39] width 9 height 8
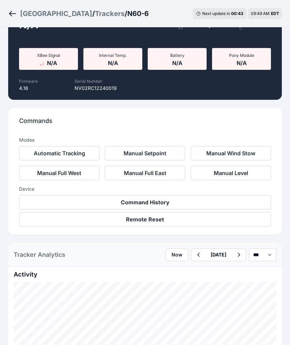
scroll to position [759, 0]
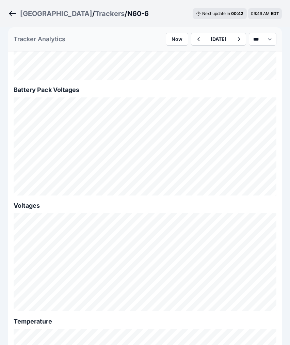
click at [204, 32] on div "Tracker Analytics Now [DATE] *** **** *****" at bounding box center [145, 39] width 274 height 24
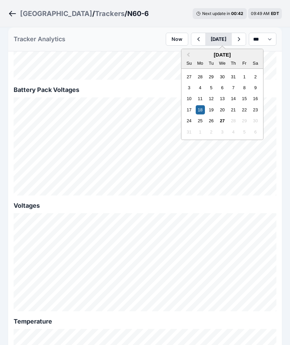
click at [206, 34] on button "[DATE]" at bounding box center [219, 39] width 27 height 12
click at [182, 56] on button "Previous Month" at bounding box center [187, 55] width 11 height 11
click at [218, 120] on div "30" at bounding box center [222, 120] width 9 height 9
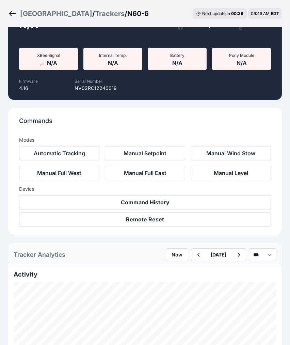
scroll to position [759, 0]
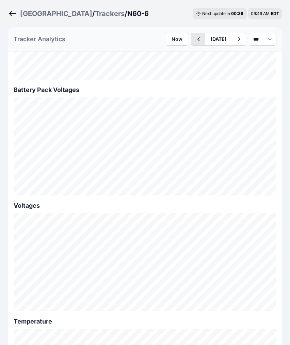
click at [195, 39] on button "button" at bounding box center [199, 39] width 14 height 12
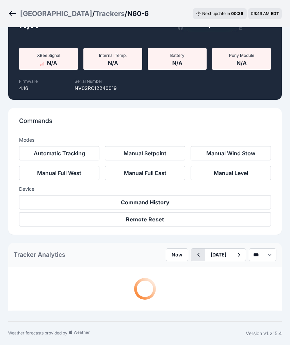
scroll to position [759, 0]
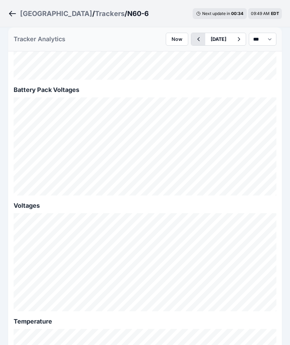
click at [195, 39] on button "button" at bounding box center [199, 39] width 14 height 12
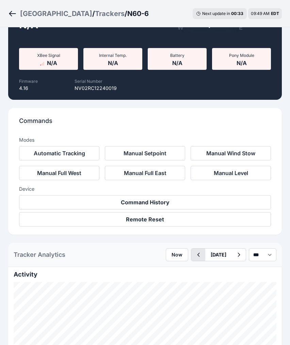
scroll to position [759, 0]
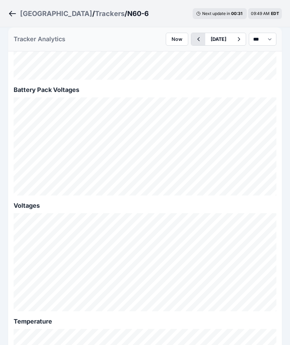
click at [195, 39] on icon "button" at bounding box center [198, 39] width 9 height 8
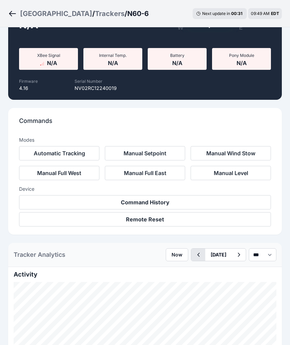
scroll to position [759, 0]
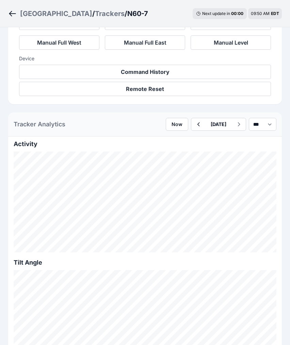
scroll to position [244, 0]
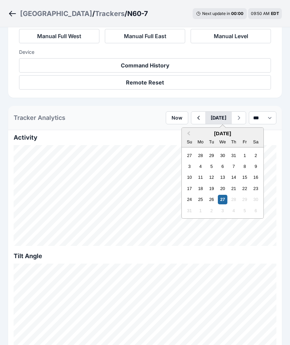
click at [210, 114] on button "[DATE]" at bounding box center [219, 118] width 27 height 12
click at [189, 133] on span "Previous Month" at bounding box center [189, 134] width 0 height 8
click at [218, 197] on div "30" at bounding box center [222, 199] width 9 height 9
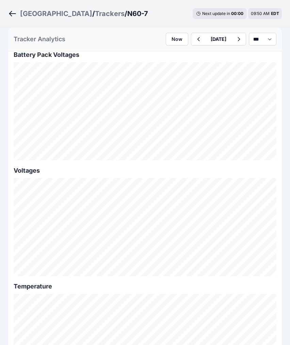
scroll to position [804, 0]
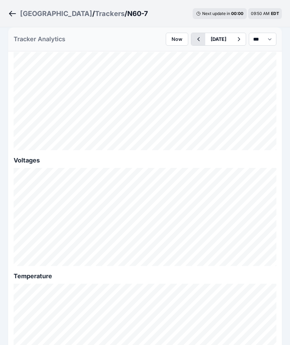
click at [194, 42] on icon "button" at bounding box center [198, 39] width 9 height 8
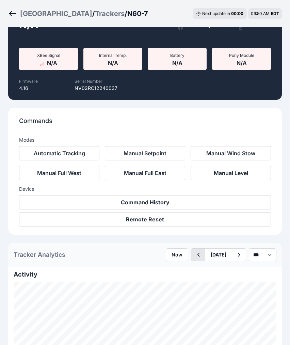
scroll to position [804, 0]
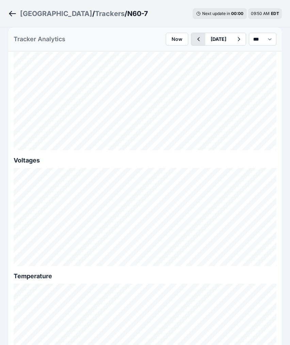
click at [194, 42] on icon "button" at bounding box center [198, 39] width 9 height 8
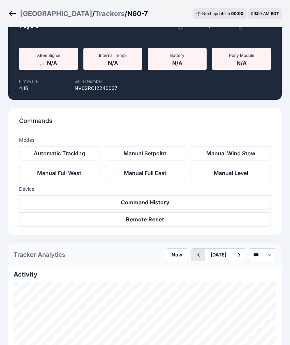
scroll to position [804, 0]
